Goal: Transaction & Acquisition: Purchase product/service

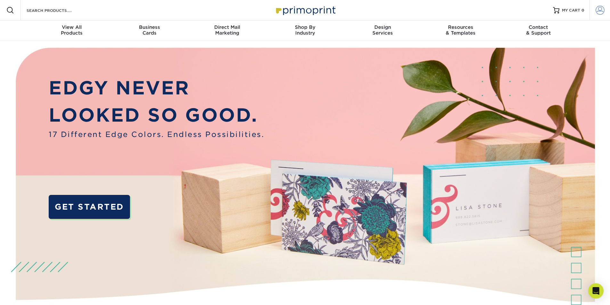
type input "prevueinc@hotmail.com"
click at [601, 12] on span at bounding box center [600, 10] width 9 height 9
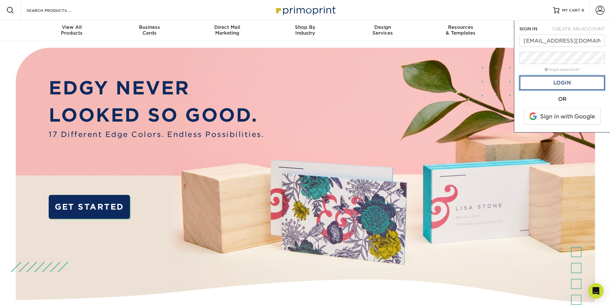
click at [568, 86] on link "Login" at bounding box center [561, 83] width 85 height 15
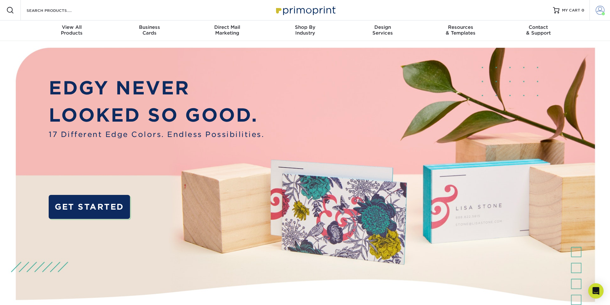
click at [599, 13] on span at bounding box center [600, 10] width 9 height 9
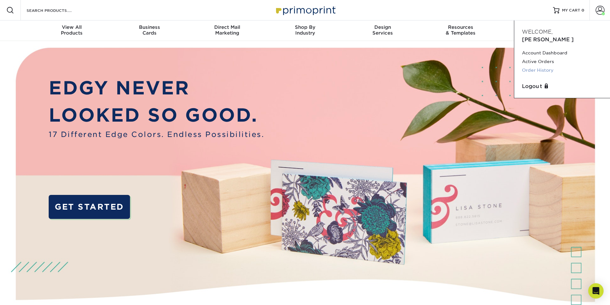
click at [548, 66] on link "Order History" at bounding box center [562, 70] width 80 height 9
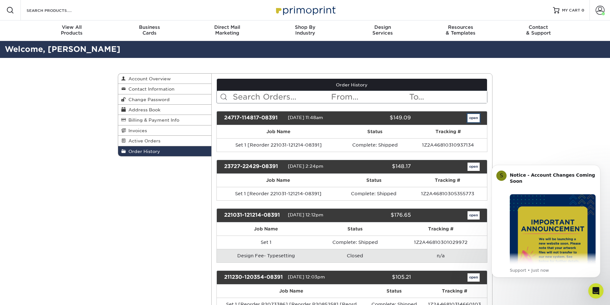
click at [477, 118] on link "open" at bounding box center [474, 118] width 12 height 8
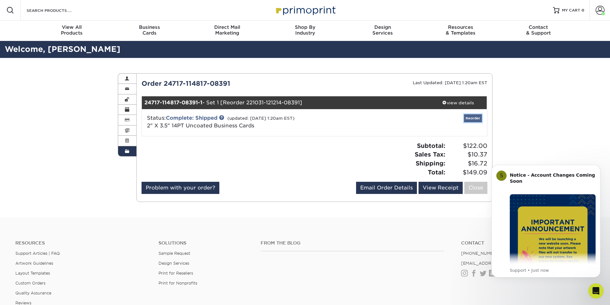
click at [477, 118] on link "Reorder" at bounding box center [473, 118] width 18 height 8
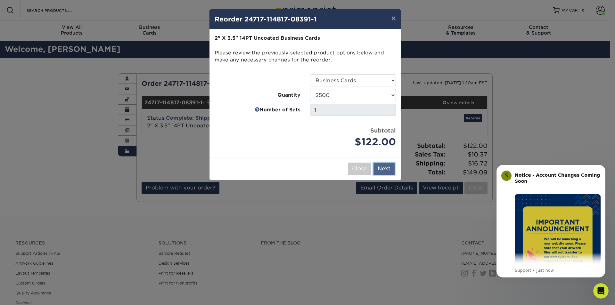
click at [386, 169] on button "Next" at bounding box center [383, 169] width 21 height 12
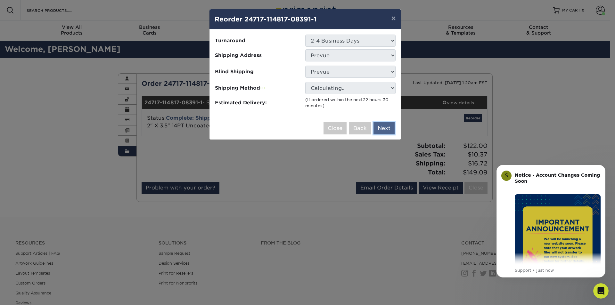
click at [384, 124] on button "Next" at bounding box center [383, 128] width 21 height 12
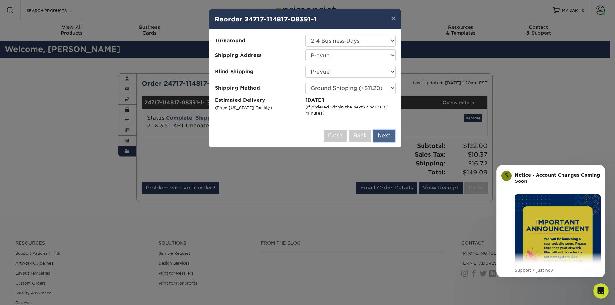
click at [390, 137] on button "Next" at bounding box center [383, 136] width 21 height 12
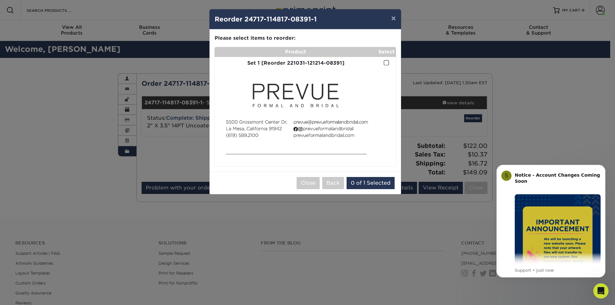
click at [387, 63] on span at bounding box center [386, 63] width 5 height 6
click at [0, 0] on input "checkbox" at bounding box center [0, 0] width 0 height 0
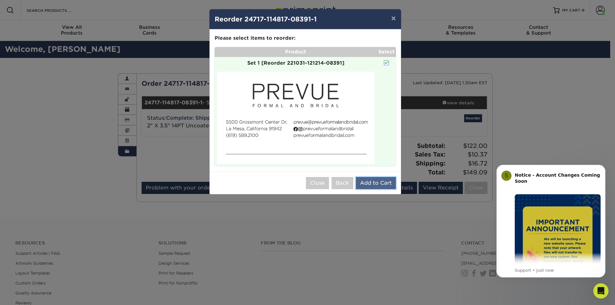
click at [371, 183] on button "Add to Cart" at bounding box center [376, 183] width 40 height 12
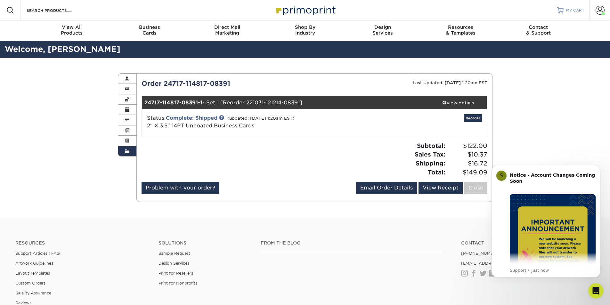
click at [571, 6] on link "MY CART" at bounding box center [570, 10] width 27 height 20
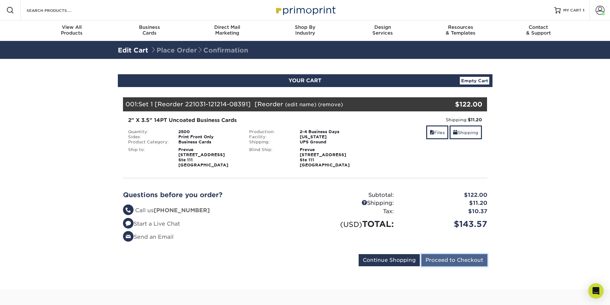
click at [466, 258] on input "Proceed to Checkout" at bounding box center [454, 260] width 66 height 12
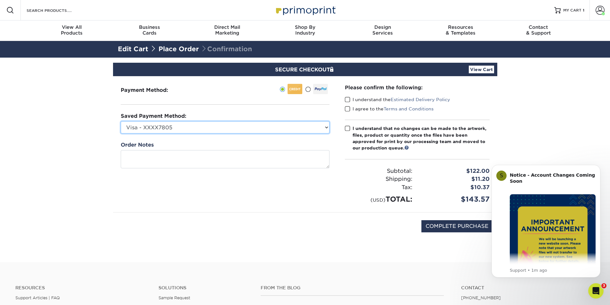
click at [327, 128] on select "Visa - XXXX7805 Visa - XXXX7164 Visa - XXXX2301 New Credit Card" at bounding box center [225, 127] width 209 height 12
click at [179, 127] on select "Visa - XXXX7805 Visa - XXXX7164 Visa - XXXX2301 New Credit Card" at bounding box center [225, 127] width 209 height 12
click at [121, 121] on select "Visa - XXXX7805 Visa - XXXX7164 Visa - XXXX2301 New Credit Card" at bounding box center [225, 127] width 209 height 12
click at [178, 130] on select "Visa - XXXX7805 Visa - XXXX7164 Visa - XXXX2301 New Credit Card" at bounding box center [225, 127] width 209 height 12
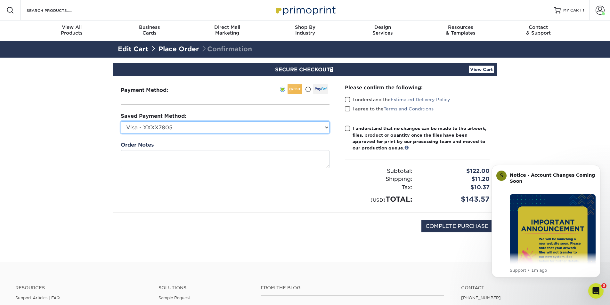
select select
click at [121, 121] on select "Visa - XXXX7805 Visa - XXXX7164 Visa - XXXX2301 New Credit Card" at bounding box center [225, 127] width 209 height 12
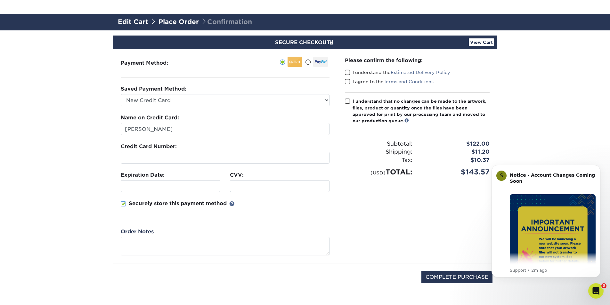
scroll to position [64, 0]
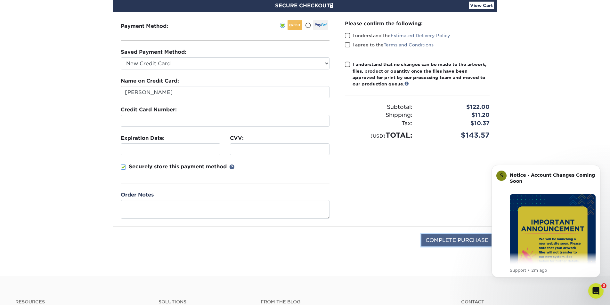
click at [440, 240] on input "COMPLETE PURCHASE" at bounding box center [456, 240] width 71 height 12
click at [564, 232] on img "Message content" at bounding box center [553, 237] width 86 height 86
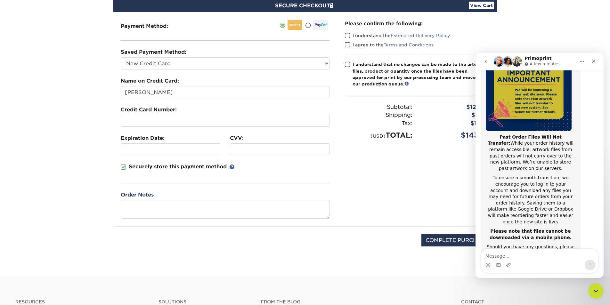
scroll to position [37, 0]
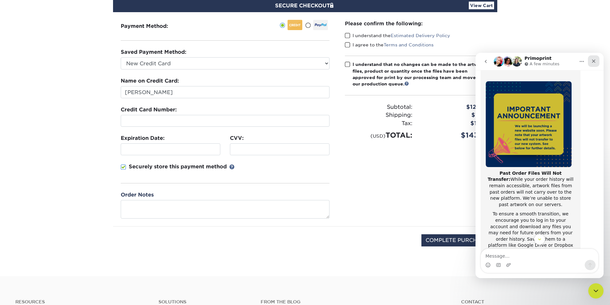
click at [594, 63] on icon "Close" at bounding box center [593, 61] width 5 height 5
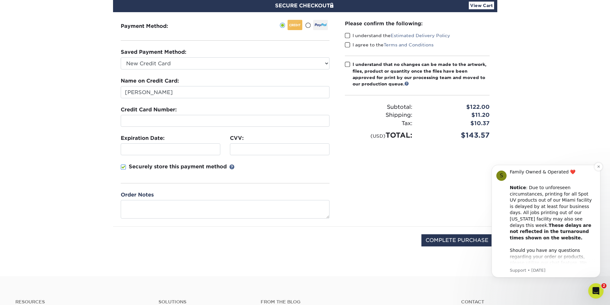
scroll to position [0, 0]
click at [597, 167] on icon "Dismiss notification" at bounding box center [599, 167] width 4 height 4
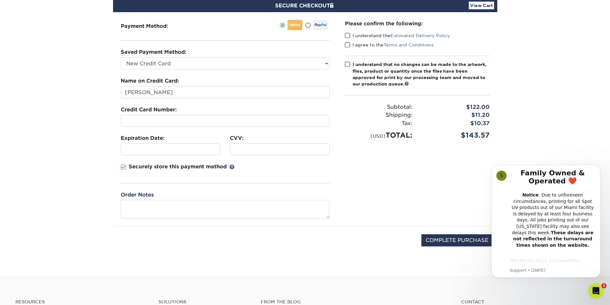
click at [597, 167] on icon "Dismiss notification" at bounding box center [598, 166] width 3 height 3
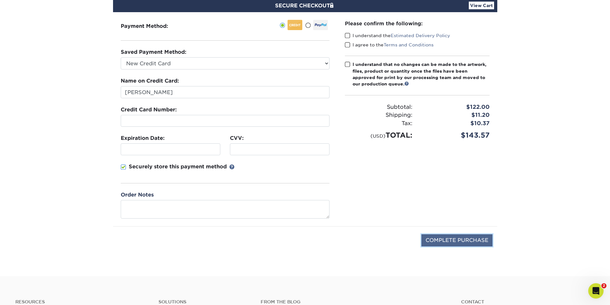
click at [475, 240] on input "COMPLETE PURCHASE" at bounding box center [456, 240] width 71 height 12
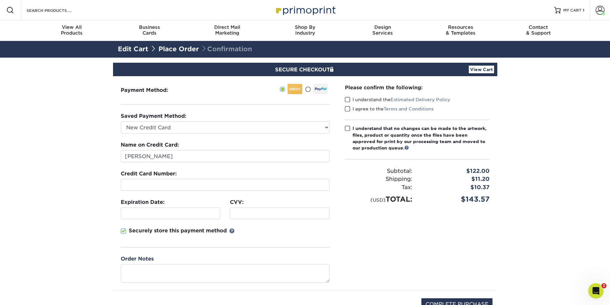
click at [349, 99] on span at bounding box center [347, 100] width 5 height 6
click at [0, 0] on input "I understand the Estimated Delivery Policy" at bounding box center [0, 0] width 0 height 0
click at [350, 106] on span at bounding box center [347, 109] width 5 height 6
click at [0, 0] on input "I agree to the Terms and Conditions" at bounding box center [0, 0] width 0 height 0
click at [350, 128] on span at bounding box center [347, 129] width 5 height 6
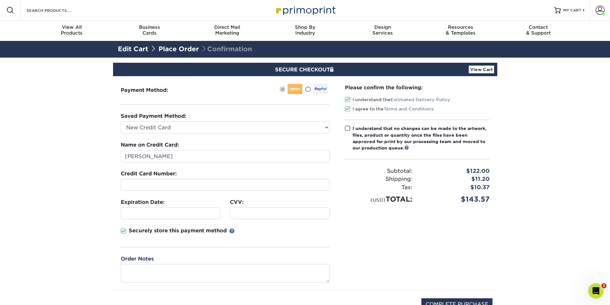
click at [0, 0] on input "I understand that no changes can be made to the artwork, files, product or quan…" at bounding box center [0, 0] width 0 height 0
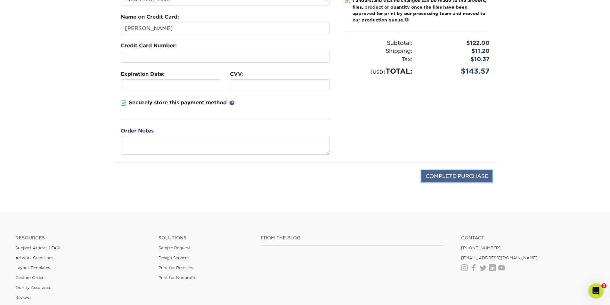
click at [473, 178] on input "COMPLETE PURCHASE" at bounding box center [456, 176] width 71 height 12
type input "PROCESSING, PLEASE WAIT..."
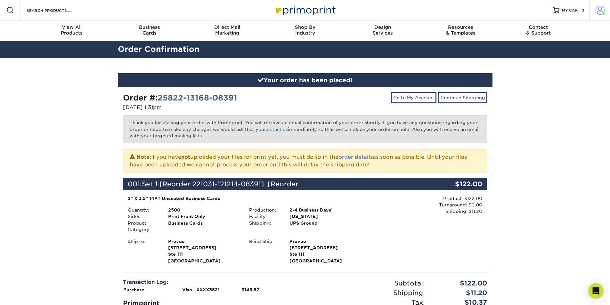
click at [603, 9] on span at bounding box center [600, 10] width 9 height 9
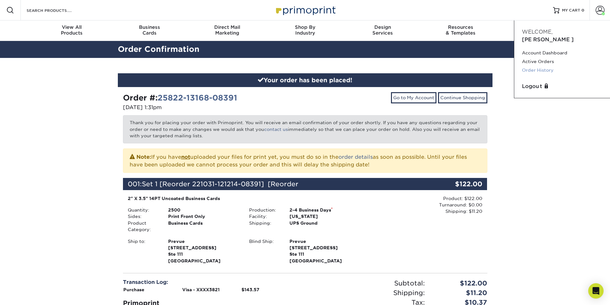
click at [546, 66] on link "Order History" at bounding box center [562, 70] width 80 height 9
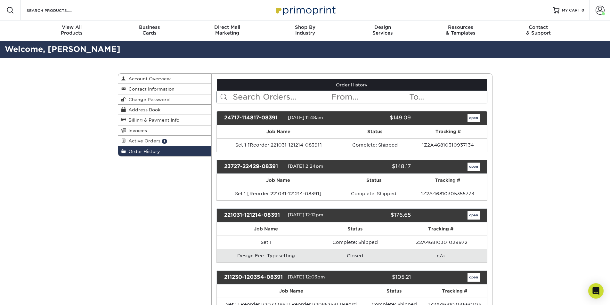
click at [147, 152] on span "Order History" at bounding box center [143, 151] width 34 height 5
click at [476, 120] on link "open" at bounding box center [474, 118] width 12 height 8
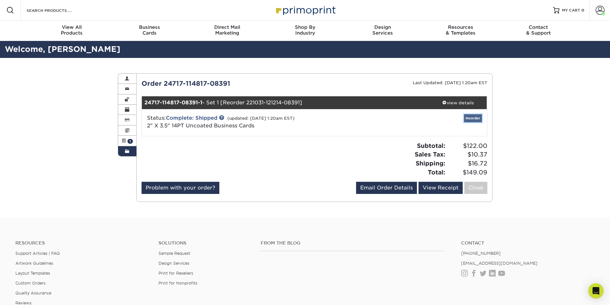
click at [475, 118] on link "Reorder" at bounding box center [473, 118] width 18 height 8
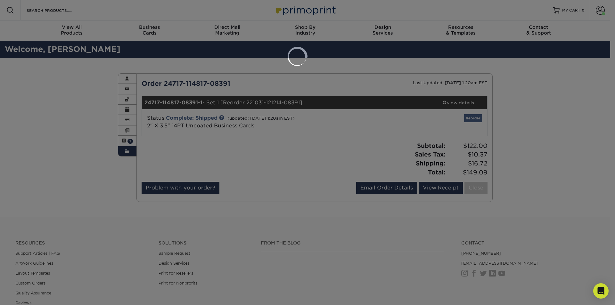
select select "38068"
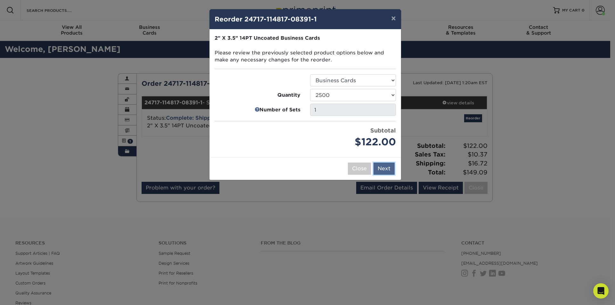
click at [387, 169] on button "Next" at bounding box center [383, 169] width 21 height 12
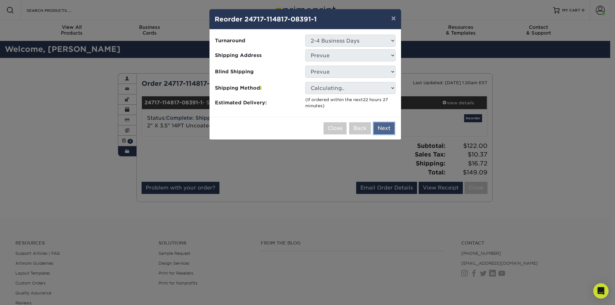
click at [383, 127] on button "Next" at bounding box center [383, 128] width 21 height 12
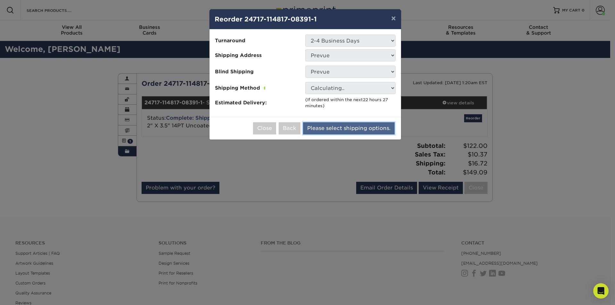
click at [383, 127] on button "Please select shipping options." at bounding box center [349, 128] width 92 height 12
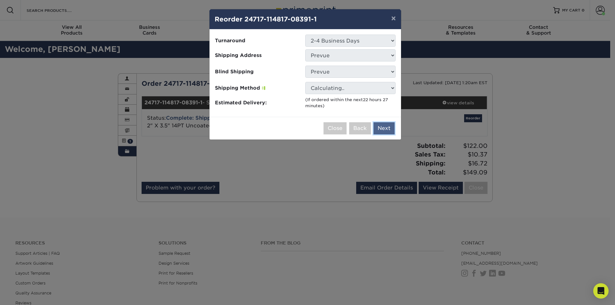
click at [383, 127] on div "Close Back Next Add to Cart" at bounding box center [304, 128] width 191 height 23
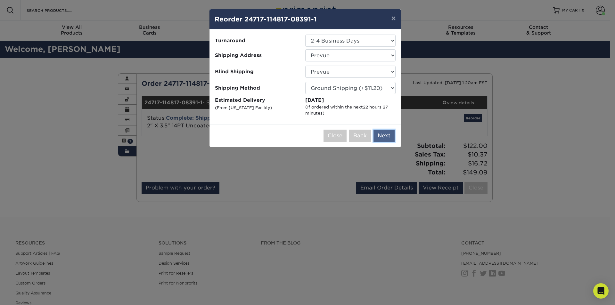
click at [384, 137] on button "Next" at bounding box center [383, 136] width 21 height 12
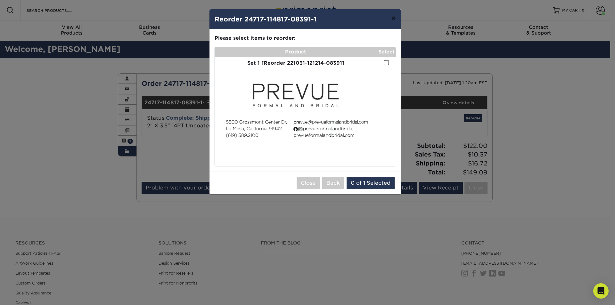
click at [390, 14] on button "×" at bounding box center [393, 18] width 15 height 18
